Goal: Task Accomplishment & Management: Manage account settings

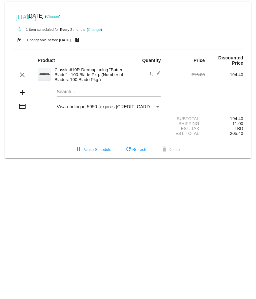
click at [98, 28] on link "Change" at bounding box center [94, 30] width 13 height 4
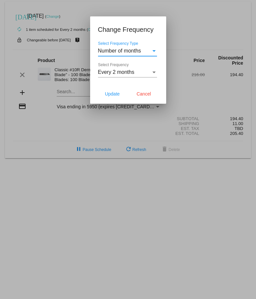
click at [131, 72] on span "Every 2 months" at bounding box center [116, 72] width 36 height 6
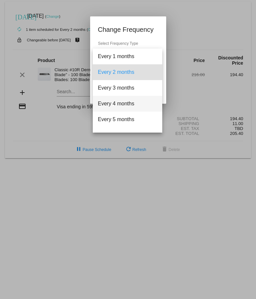
click at [128, 105] on span "Every 4 months" at bounding box center [127, 104] width 59 height 16
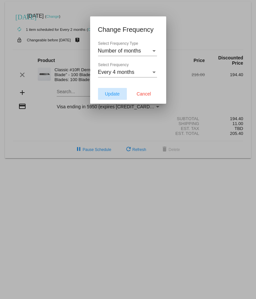
click at [114, 96] on span "Update" at bounding box center [112, 93] width 15 height 5
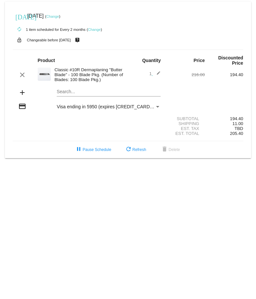
click at [98, 31] on link "Change" at bounding box center [94, 30] width 13 height 4
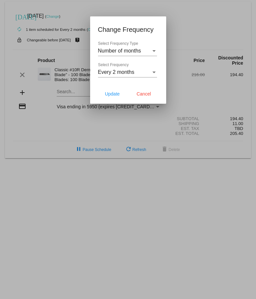
click at [118, 77] on div "Every 2 months Select Frequency" at bounding box center [127, 70] width 59 height 15
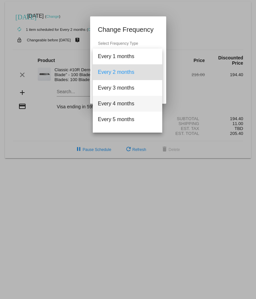
click at [126, 101] on span "Every 4 months" at bounding box center [127, 104] width 59 height 16
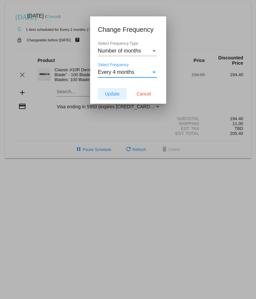
click at [113, 95] on span "Update" at bounding box center [112, 93] width 15 height 5
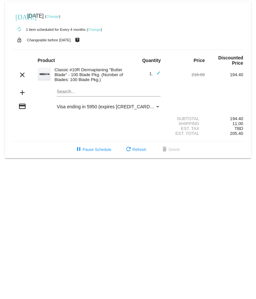
drag, startPoint x: 48, startPoint y: 39, endPoint x: 71, endPoint y: 40, distance: 23.3
click at [71, 40] on small "Changeable before [DATE]" at bounding box center [49, 40] width 44 height 4
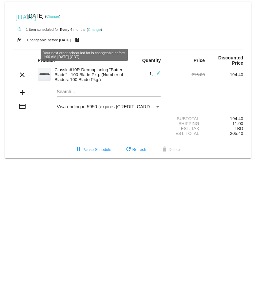
click at [150, 40] on div "lock_open Changeable before [DATE] live_help" at bounding box center [128, 40] width 231 height 9
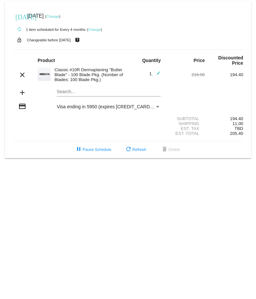
click at [59, 14] on link "Change" at bounding box center [52, 16] width 13 height 4
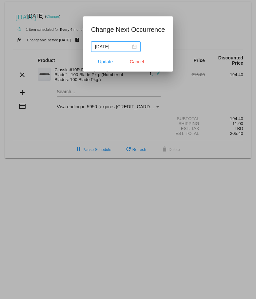
click at [130, 47] on div "[DATE]" at bounding box center [116, 46] width 42 height 7
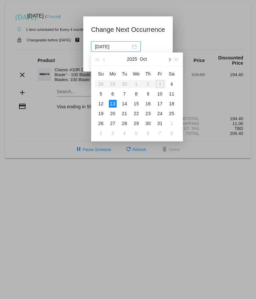
click at [169, 58] on span "button" at bounding box center [169, 59] width 3 height 3
click at [171, 93] on div "13" at bounding box center [172, 94] width 8 height 8
type input "[DATE]"
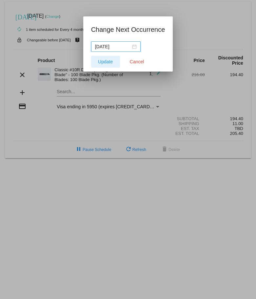
click at [108, 62] on span "Update" at bounding box center [105, 61] width 15 height 5
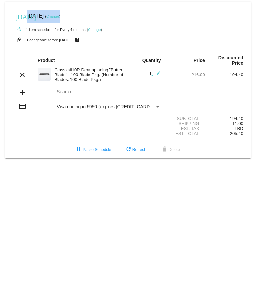
drag, startPoint x: 83, startPoint y: 21, endPoint x: 27, endPoint y: 15, distance: 56.8
click at [27, 15] on div "[DATE] [DATE] ( Change )" at bounding box center [128, 16] width 231 height 13
